Goal: Task Accomplishment & Management: Complete application form

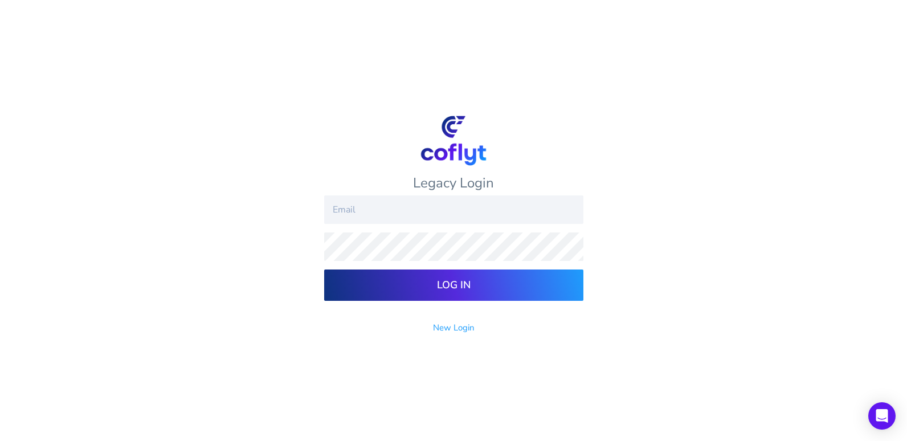
click at [405, 218] on input "email" at bounding box center [453, 209] width 259 height 28
type input "[EMAIL_ADDRESS][DOMAIN_NAME]"
click at [324, 270] on input "Log In" at bounding box center [453, 285] width 259 height 31
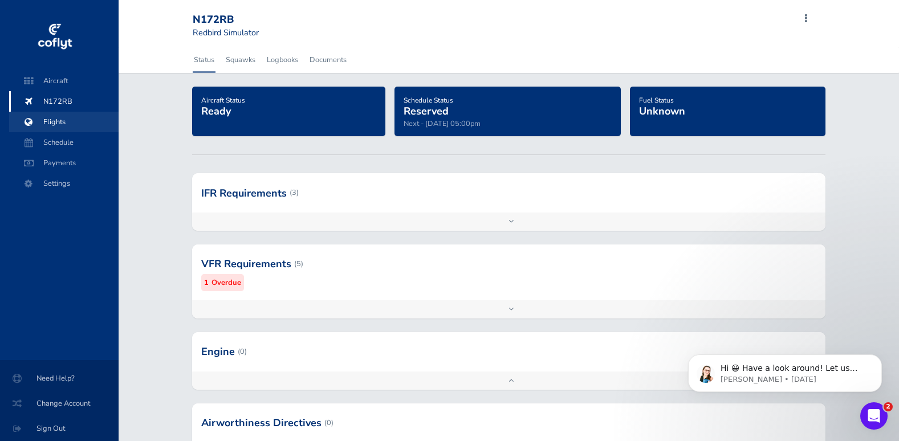
click at [44, 125] on span "Flights" at bounding box center [64, 122] width 87 height 21
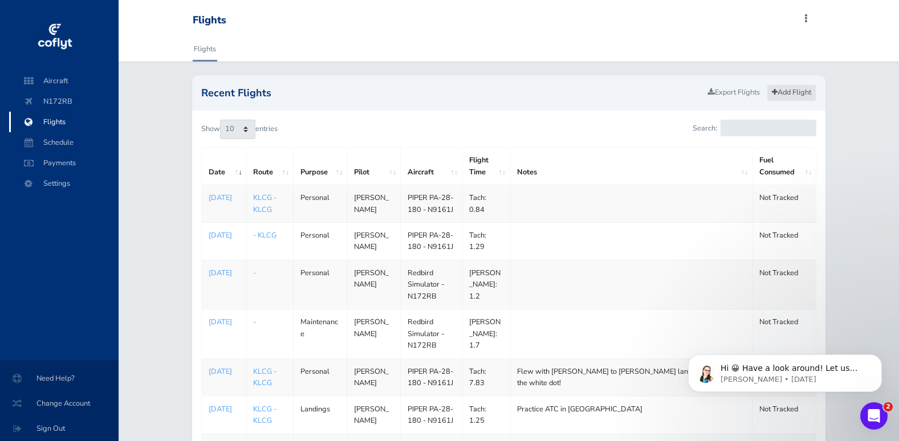
click at [794, 93] on link "Add Flight" at bounding box center [792, 92] width 50 height 17
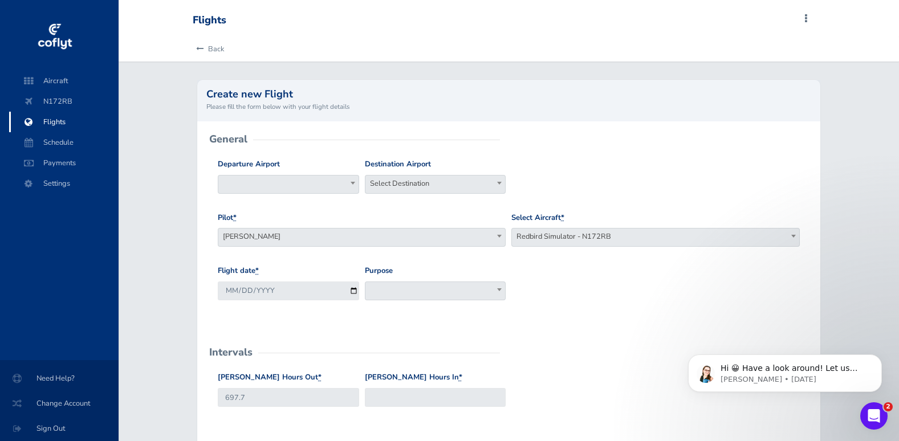
click at [354, 184] on b at bounding box center [353, 183] width 5 height 3
click at [307, 203] on input "search" at bounding box center [289, 204] width 136 height 17
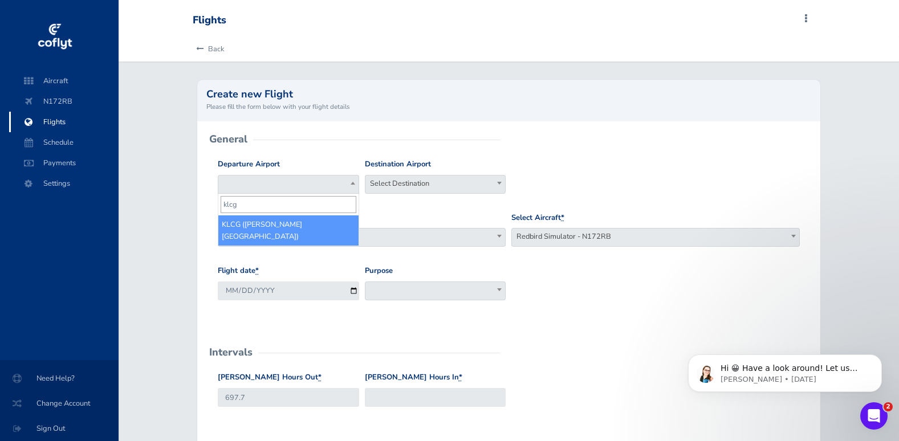
type input "klcg"
select select "KLCG"
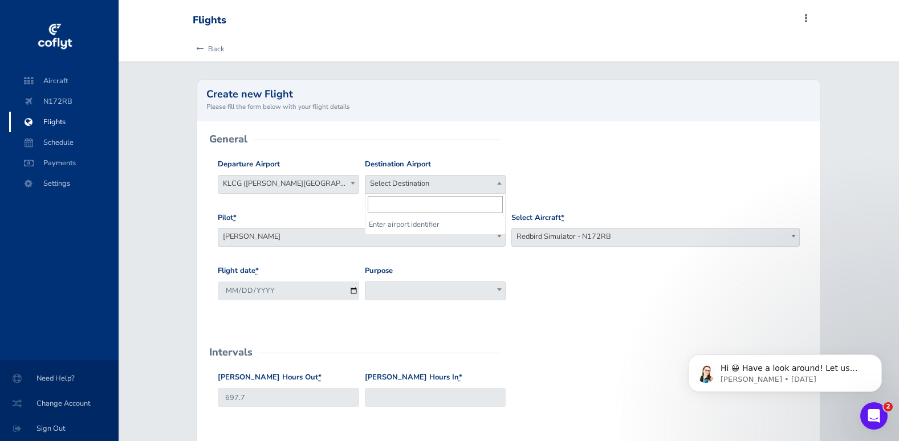
click at [471, 186] on span "Select Destination" at bounding box center [435, 184] width 140 height 16
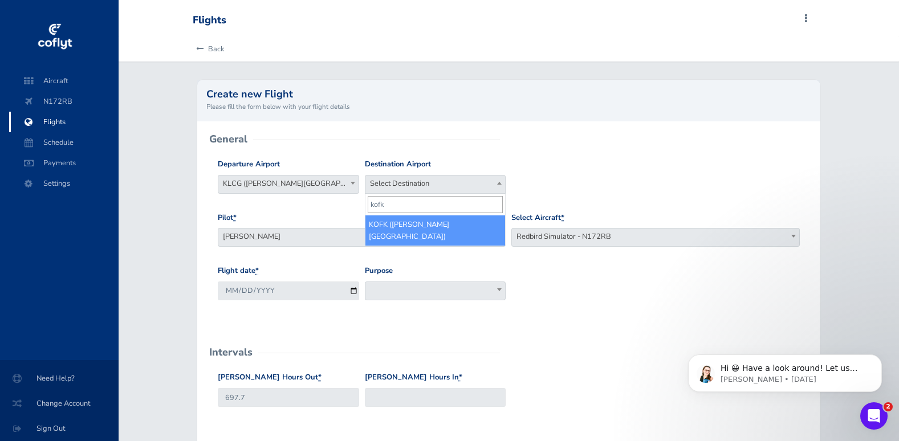
type input "kofk"
select select "KOFK"
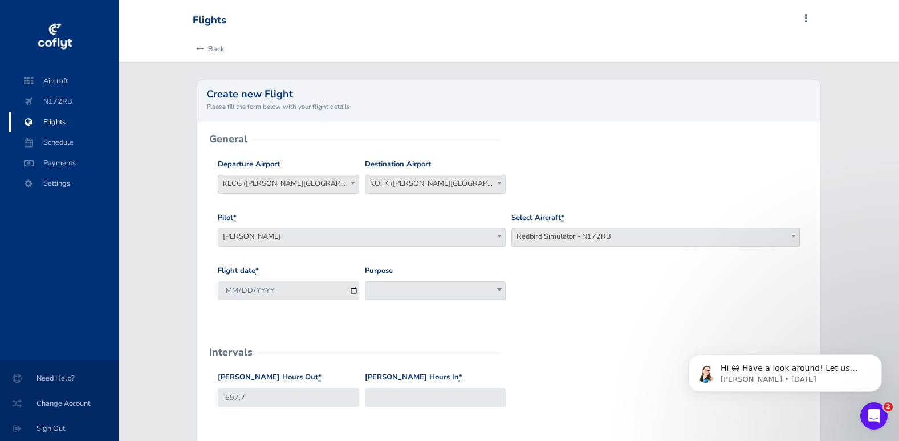
click at [502, 291] on span at bounding box center [499, 289] width 11 height 15
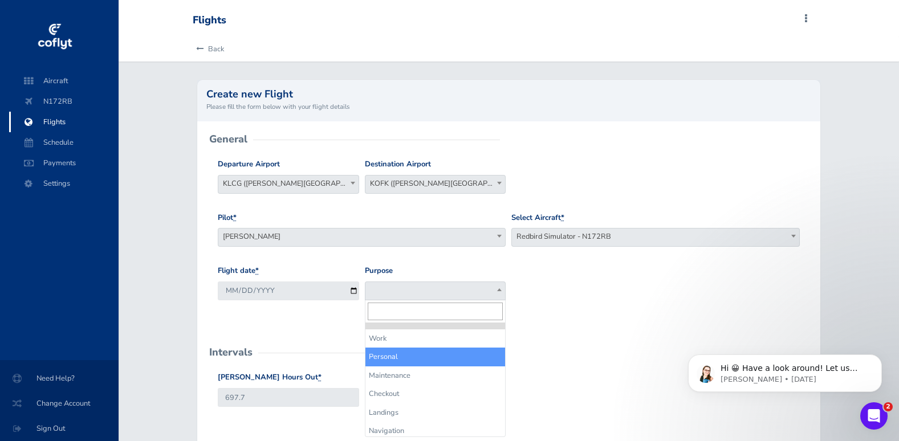
select select "Personal"
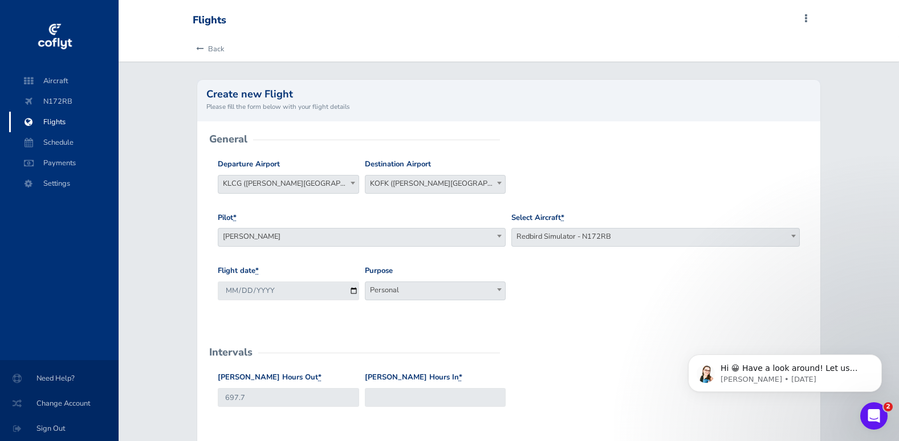
click at [348, 182] on span at bounding box center [352, 183] width 11 height 15
click at [386, 213] on div "Pilot * Scott Hammer Travis Meyer Dave Zach Tom Schmitz Jake Olson Scott Taylor…" at bounding box center [362, 229] width 288 height 35
click at [328, 186] on span "KLCG (Wayne Municipal Airport)" at bounding box center [288, 184] width 140 height 16
click at [286, 226] on li "Enter airport identifier" at bounding box center [288, 224] width 140 height 18
click at [423, 184] on span "KOFK (Karl Stefan Memorial Airport)" at bounding box center [435, 184] width 140 height 16
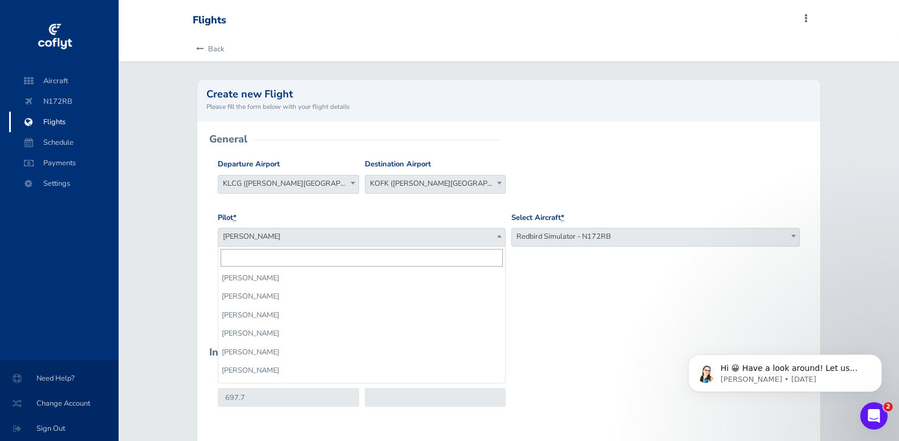
click at [498, 238] on span at bounding box center [499, 236] width 11 height 15
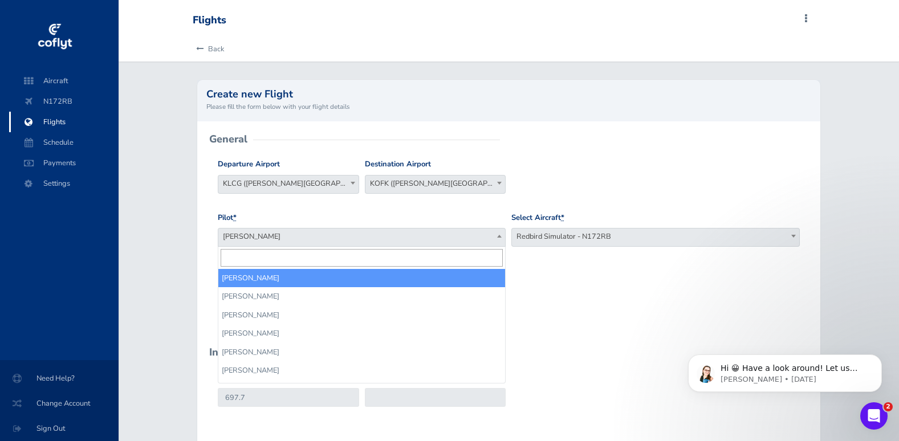
click at [686, 251] on div "Select Aircraft * PIPER PA-28-180 - N9161J Redbird Simulator - N172RB Redbird S…" at bounding box center [655, 234] width 294 height 44
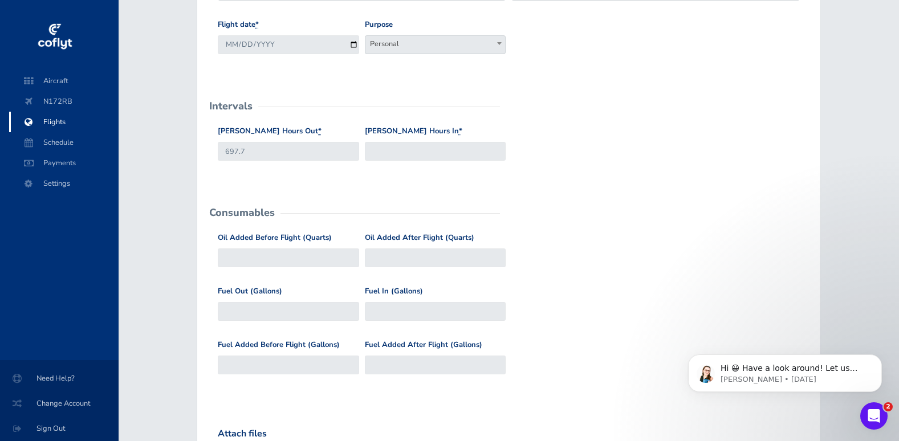
scroll to position [285, 0]
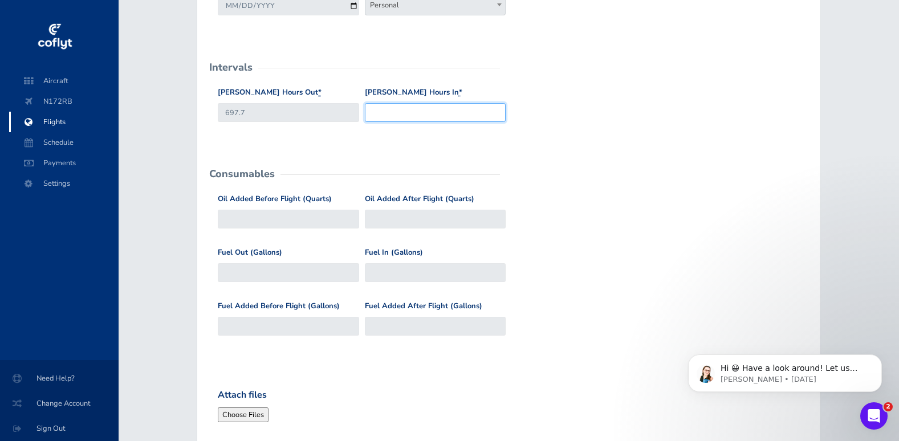
click at [411, 111] on input "Hobbs Hours In *" at bounding box center [435, 112] width 141 height 19
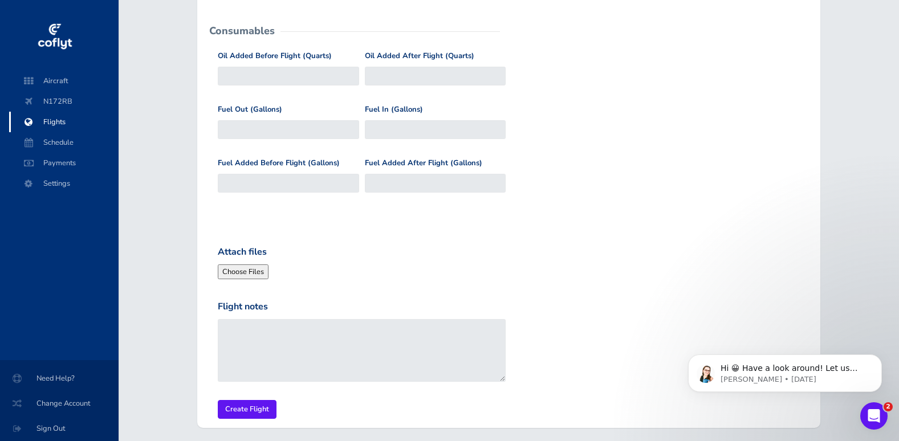
scroll to position [456, 0]
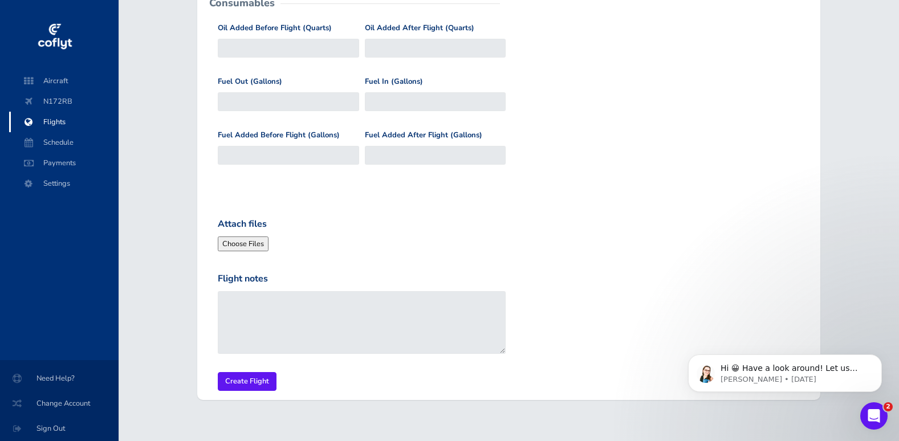
type input "698.6"
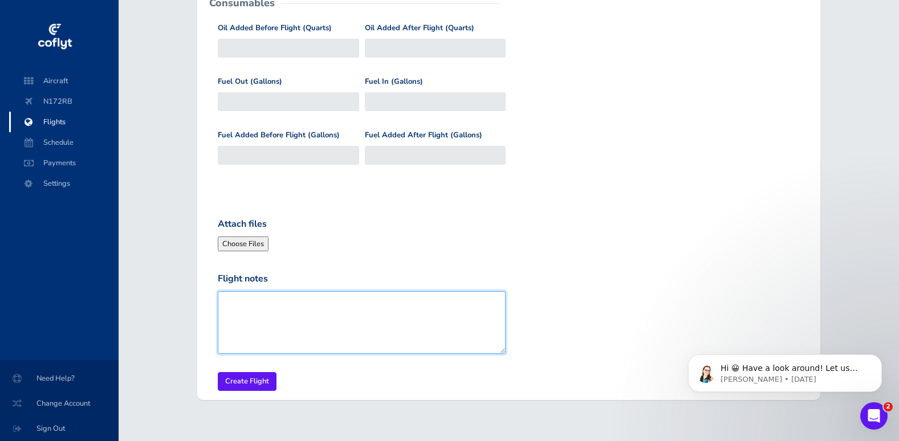
click at [290, 309] on textarea "Flight notes" at bounding box center [362, 322] width 288 height 63
click at [223, 307] on textarea "\unknown \user" at bounding box center [362, 322] width 288 height 63
type textarea "Unknown User"
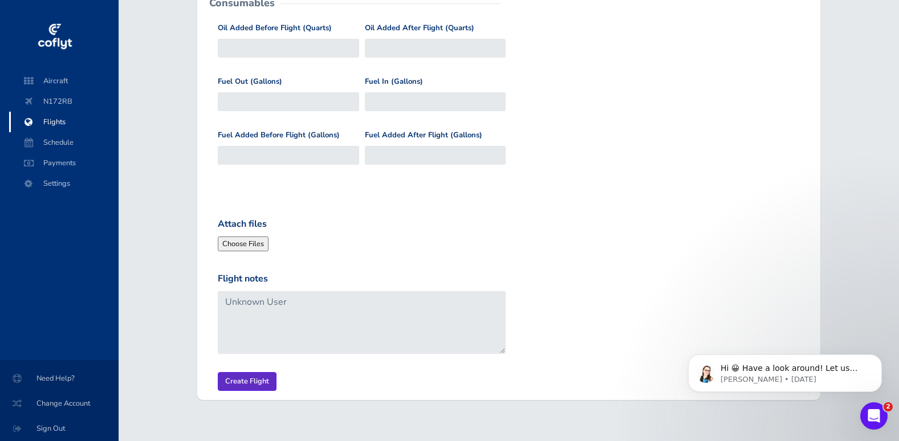
click at [259, 379] on input "Create Flight" at bounding box center [247, 381] width 59 height 19
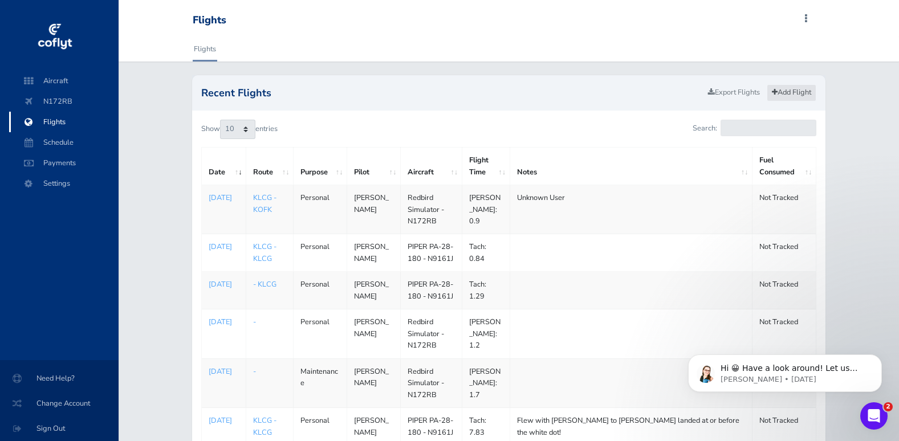
click at [793, 91] on link "Add Flight" at bounding box center [792, 92] width 50 height 17
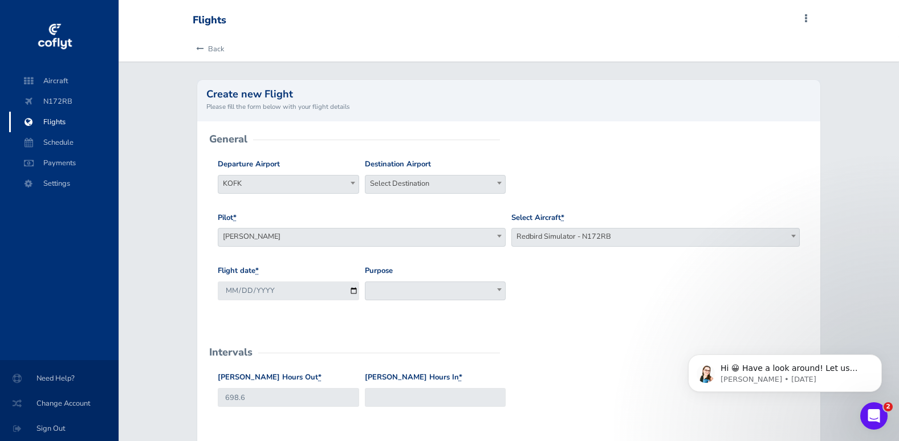
click at [497, 293] on span at bounding box center [499, 289] width 11 height 15
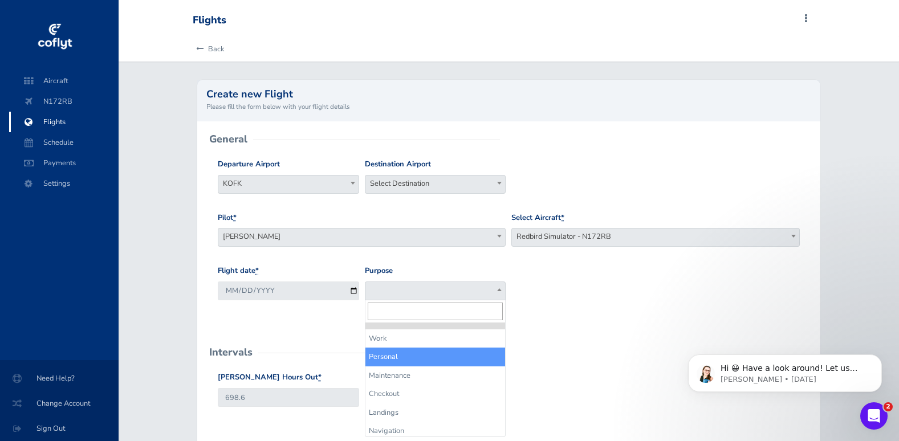
select select "Personal"
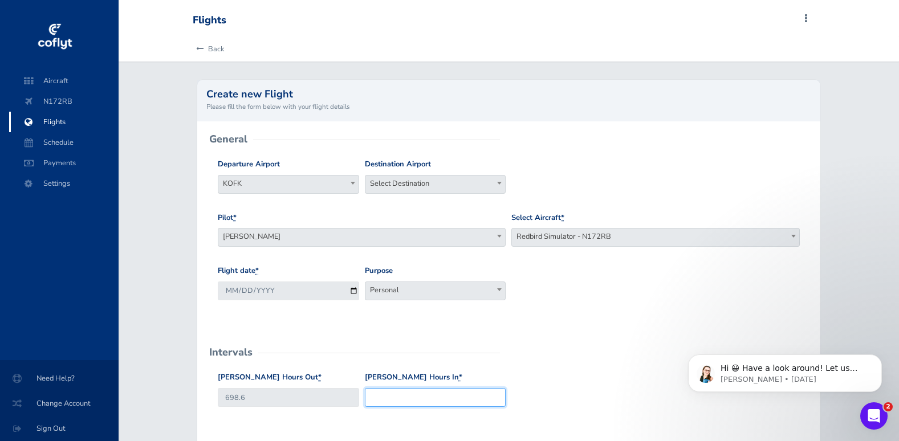
click at [414, 391] on input "Hobbs Hours In *" at bounding box center [435, 397] width 141 height 19
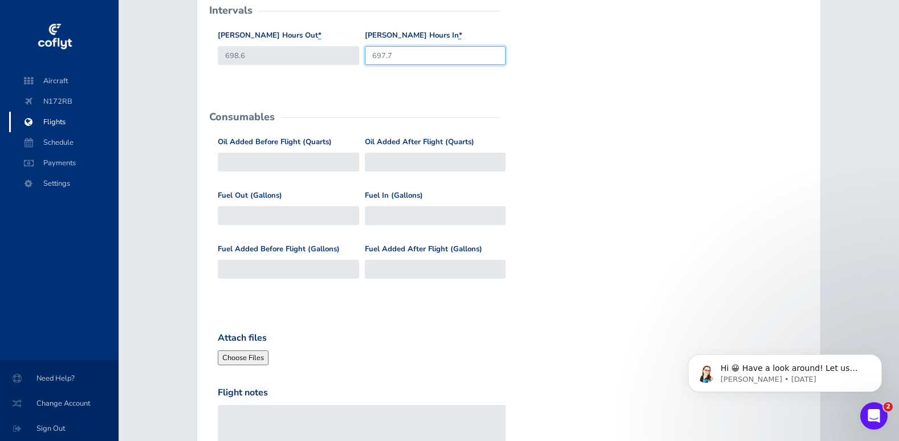
scroll to position [456, 0]
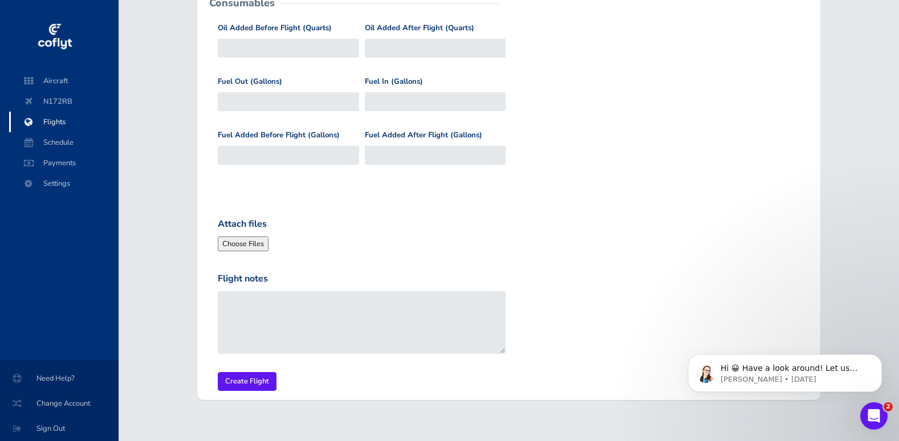
type input "697.7"
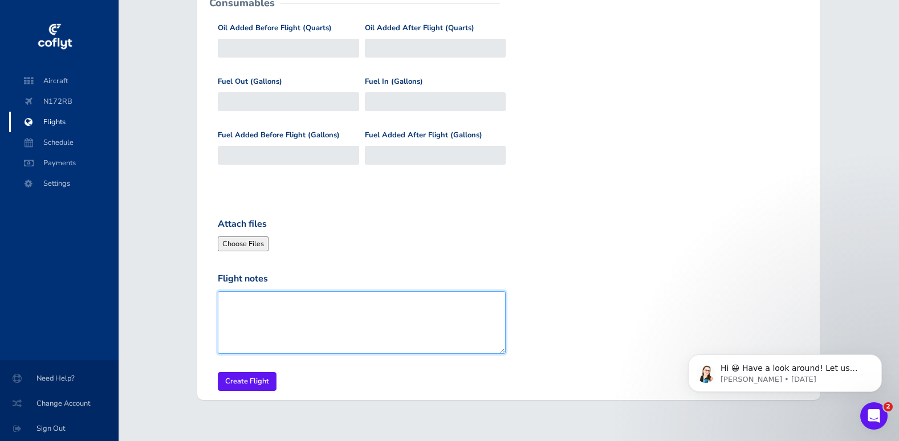
click at [337, 301] on textarea "Flight notes" at bounding box center [362, 322] width 288 height 63
type textarea "Tested discussed potential problems. VFR into IFR and throttle stuck at 2000 rp…"
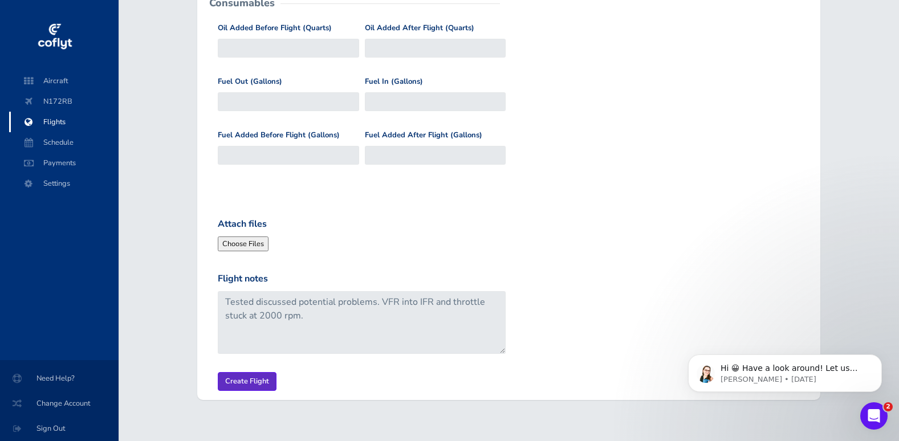
click at [244, 381] on input "Create Flight" at bounding box center [247, 381] width 59 height 19
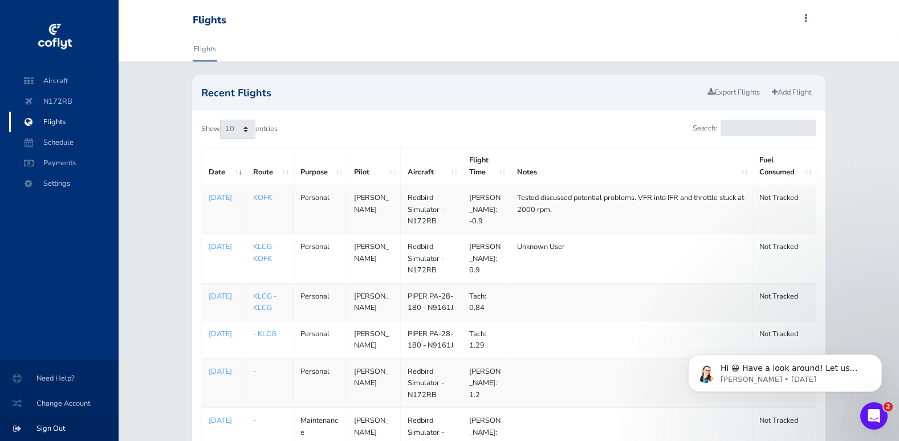
click at [56, 423] on span "Sign Out" at bounding box center [59, 428] width 91 height 21
